Goal: Book appointment/travel/reservation

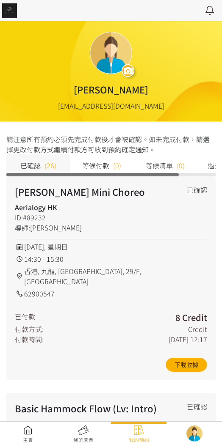
click at [21, 426] on link at bounding box center [27, 434] width 55 height 19
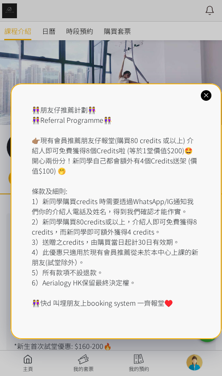
click at [173, 245] on div "👭朋友仔推薦計劃👭 👭Referral Programme👭 👉🏽現有會員推薦朋友仔報堂(購買80 credits 或以上) 介紹人即可免費獲得8個Credi…" at bounding box center [116, 205] width 168 height 203
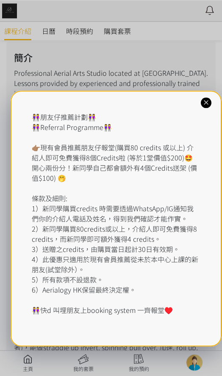
scroll to position [177, 0]
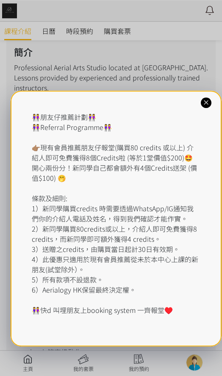
click at [207, 100] on icon at bounding box center [206, 103] width 8 height 8
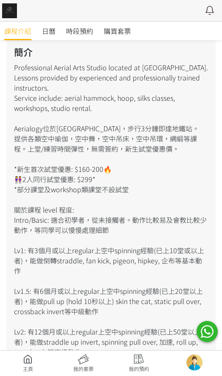
click at [80, 24] on link "時段預約" at bounding box center [79, 31] width 27 height 19
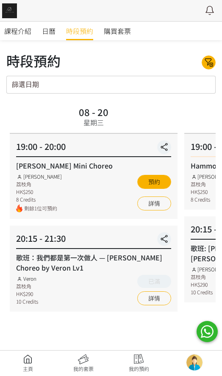
click at [165, 202] on link "詳情" at bounding box center [154, 203] width 34 height 14
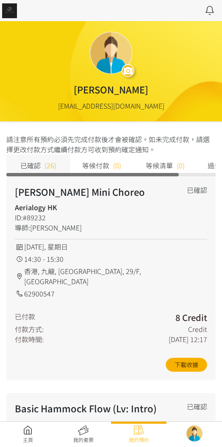
click at [22, 433] on link at bounding box center [27, 434] width 55 height 19
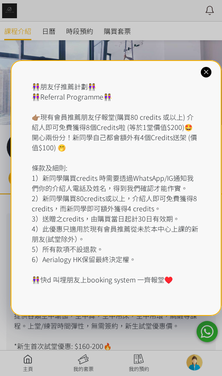
click at [214, 85] on div "👭朋友仔推薦計劃👭 👭Referral Programme👭 👉🏽現有會員推薦朋友仔報堂(購買80 credits 或以上) 介紹人即可免費獲得8個Credi…" at bounding box center [116, 187] width 211 height 255
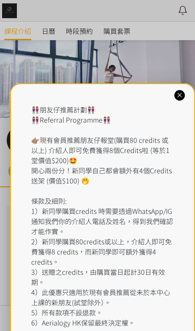
click at [168, 104] on div "👭朋友仔推薦計劃👭 👭Referral Programme👭 👉🏽現有會員推薦朋友仔報堂(購買80 credits 或以上) 介紹人即可免費獲得8個Credi…" at bounding box center [102, 226] width 143 height 244
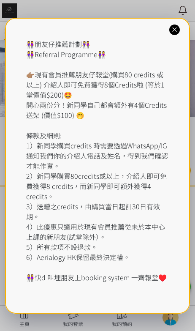
click at [176, 25] on div at bounding box center [175, 30] width 11 height 11
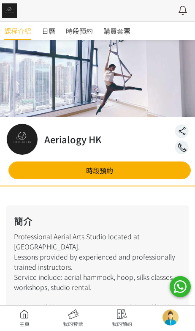
click at [52, 30] on span "日曆" at bounding box center [49, 31] width 14 height 10
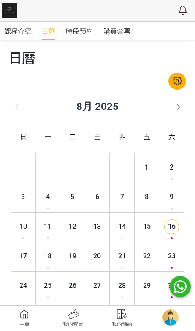
click at [79, 31] on span "時段預約" at bounding box center [79, 31] width 27 height 10
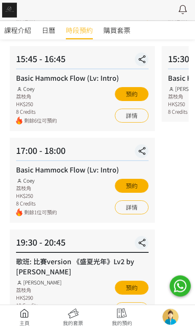
scroll to position [270, 0]
